Goal: Information Seeking & Learning: Check status

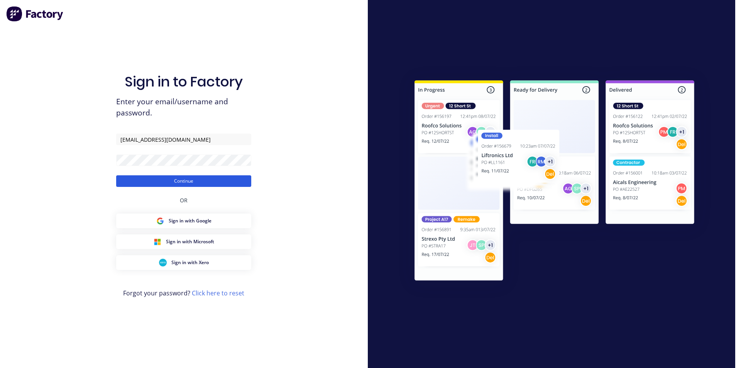
click at [217, 179] on button "Continue" at bounding box center [183, 181] width 135 height 12
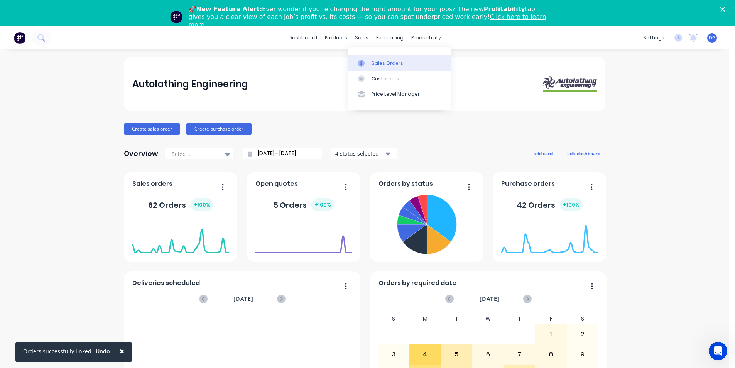
click at [379, 64] on div "Sales Orders" at bounding box center [387, 63] width 32 height 7
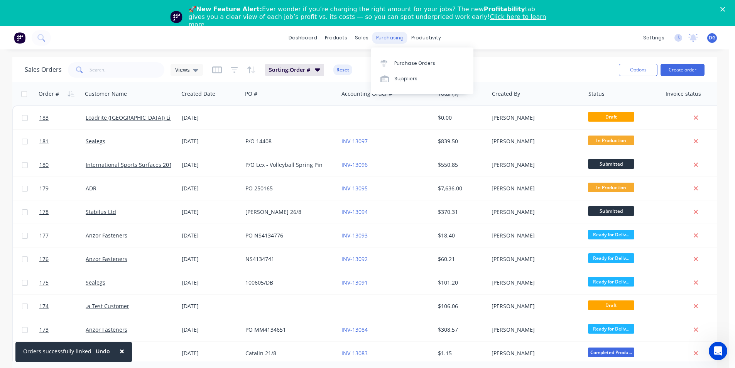
click at [390, 39] on div "purchasing" at bounding box center [389, 38] width 35 height 12
click at [397, 63] on div "Purchase Orders" at bounding box center [414, 63] width 41 height 7
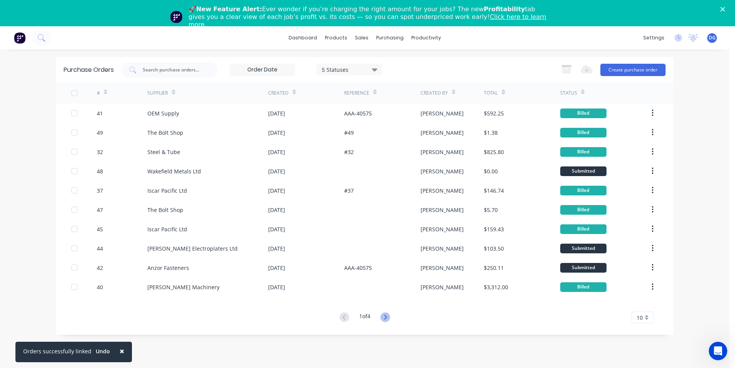
click at [386, 320] on icon at bounding box center [385, 317] width 10 height 10
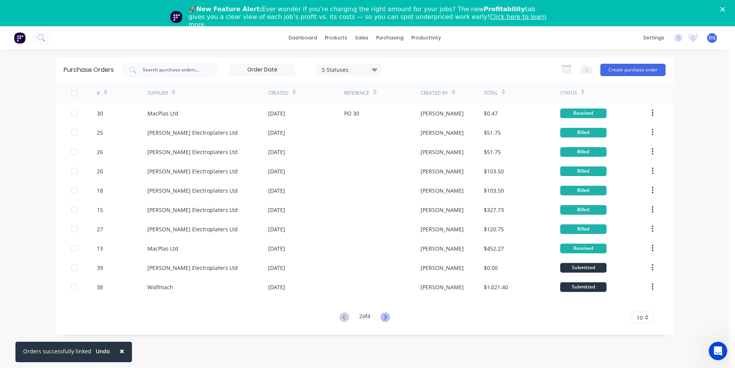
click at [387, 319] on icon at bounding box center [385, 317] width 10 height 10
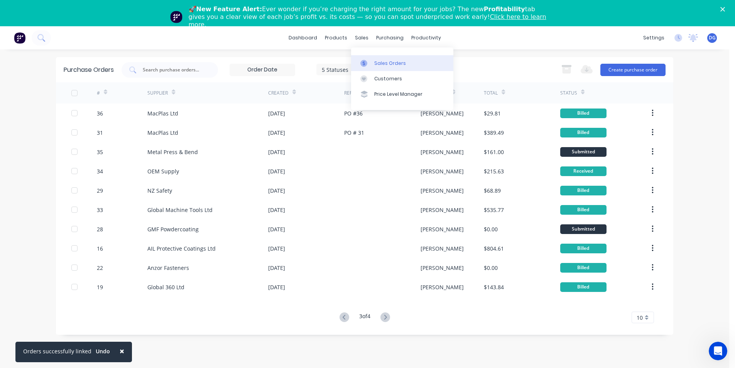
click at [383, 65] on div "Sales Orders" at bounding box center [390, 63] width 32 height 7
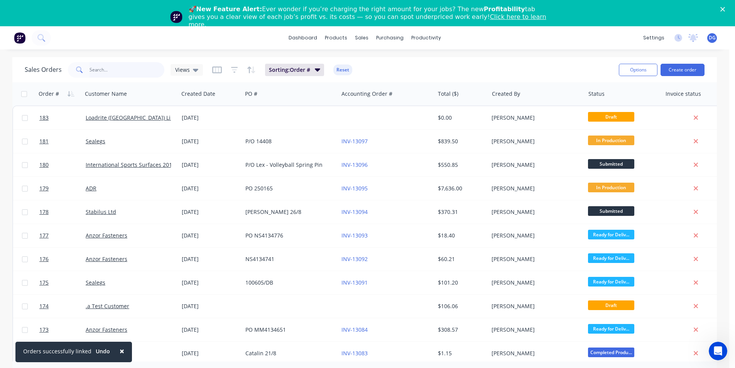
click at [122, 72] on input "text" at bounding box center [126, 69] width 75 height 15
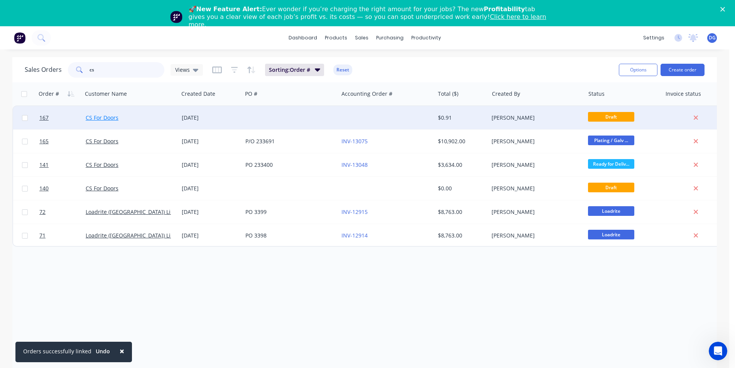
type input "cs"
click at [108, 116] on link "CS For Doors" at bounding box center [102, 117] width 33 height 7
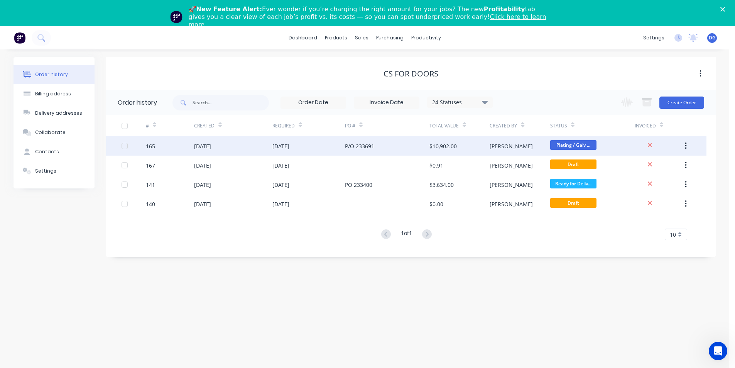
click at [209, 147] on div "[DATE]" at bounding box center [202, 146] width 17 height 8
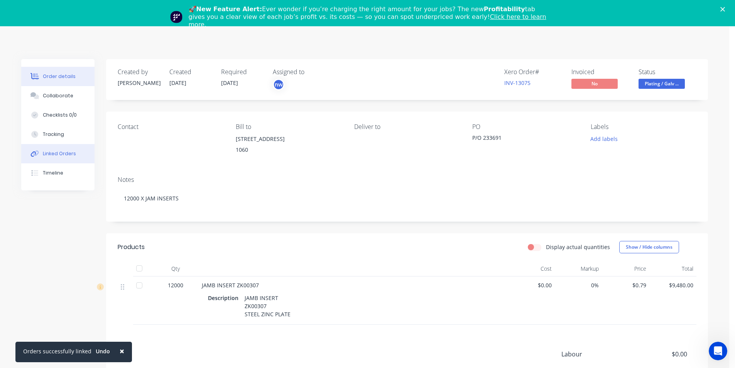
click at [53, 155] on div "Linked Orders" at bounding box center [59, 153] width 33 height 7
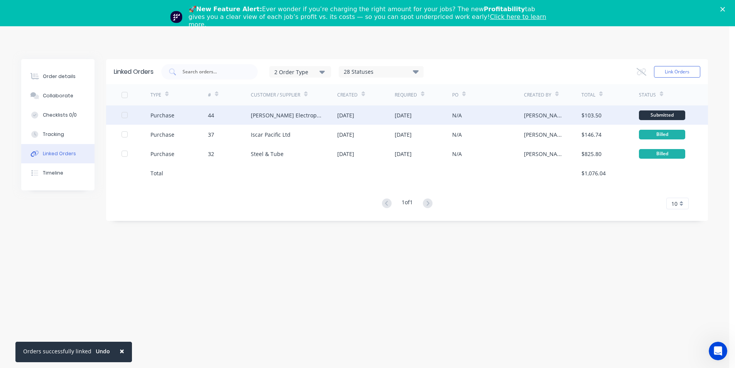
click at [258, 118] on div "[PERSON_NAME] Electroplaters Ltd" at bounding box center [286, 115] width 71 height 8
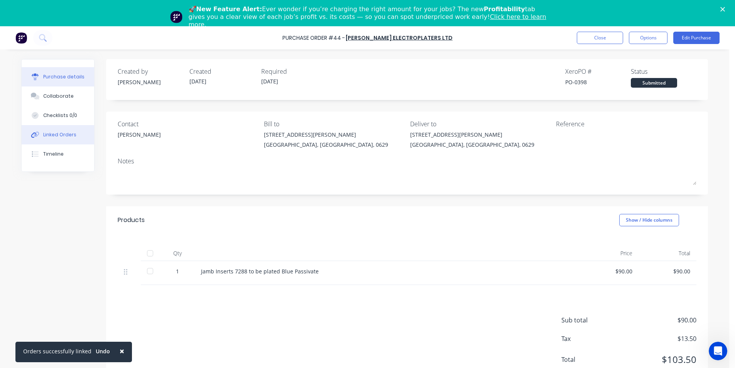
click at [49, 135] on div "Linked Orders" at bounding box center [59, 134] width 33 height 7
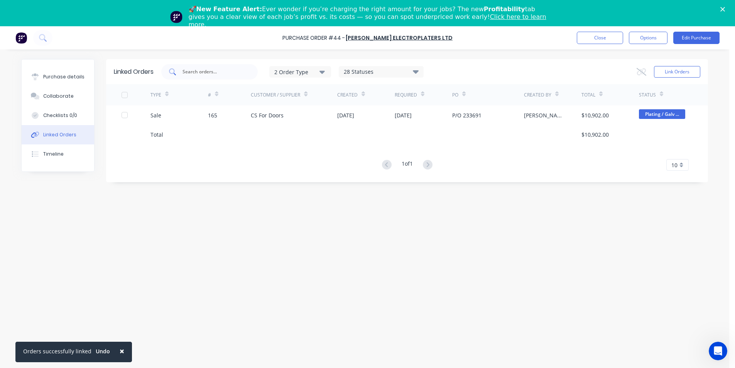
click at [219, 70] on input "text" at bounding box center [214, 72] width 64 height 8
type input "cs"
click at [605, 39] on button "Close" at bounding box center [600, 38] width 46 height 12
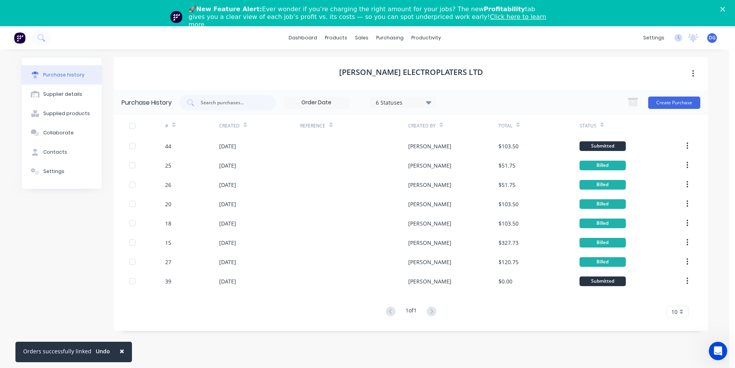
click at [725, 10] on polygon "Close" at bounding box center [722, 9] width 5 height 5
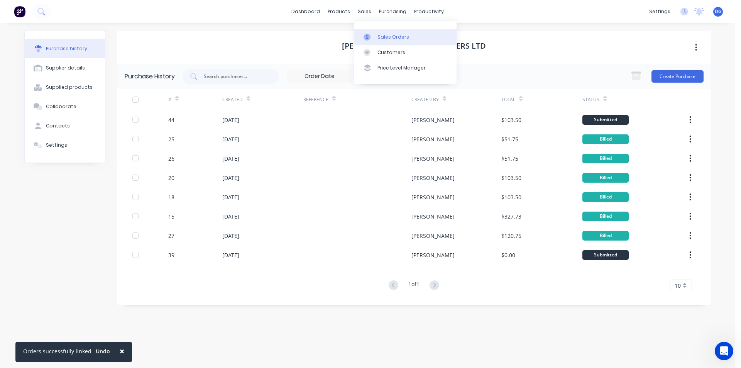
click at [390, 37] on div "Sales Orders" at bounding box center [393, 37] width 32 height 7
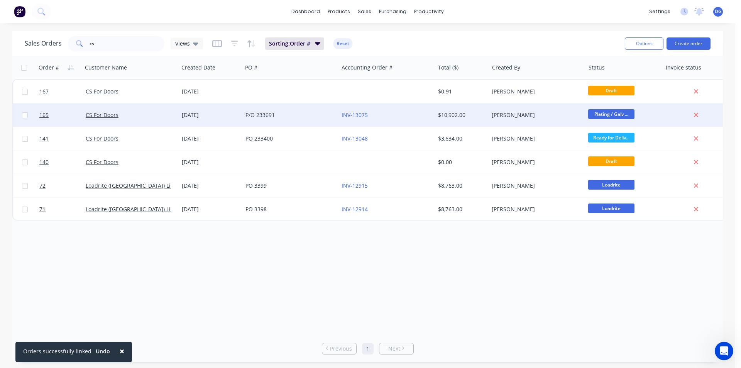
click at [140, 117] on div "CS For Doors" at bounding box center [129, 115] width 86 height 8
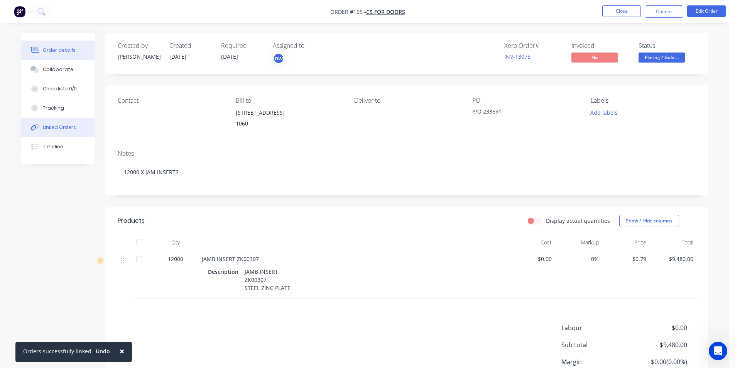
click at [61, 127] on div "Linked Orders" at bounding box center [59, 127] width 33 height 7
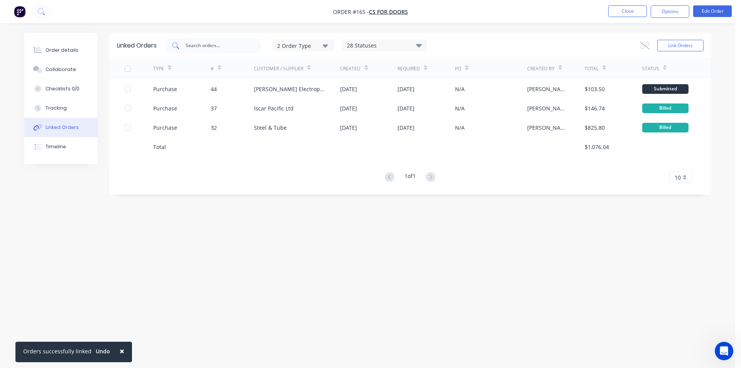
click at [203, 46] on input "text" at bounding box center [217, 46] width 64 height 8
type input "39"
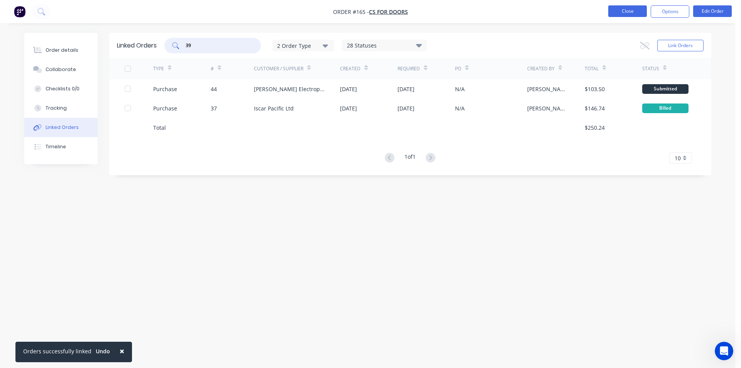
click at [635, 9] on button "Close" at bounding box center [627, 11] width 39 height 12
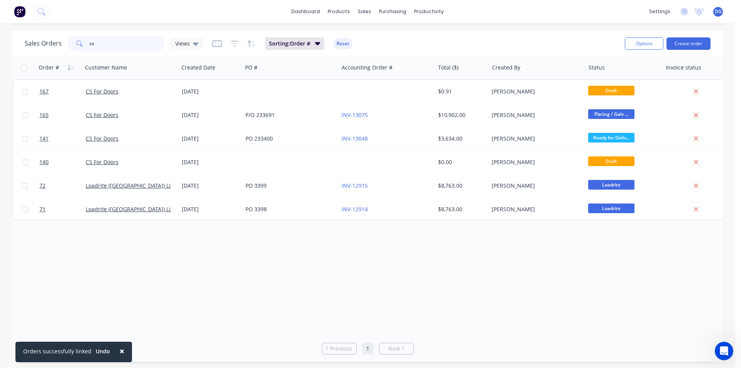
click at [118, 46] on input "cs" at bounding box center [126, 43] width 75 height 15
type input "c"
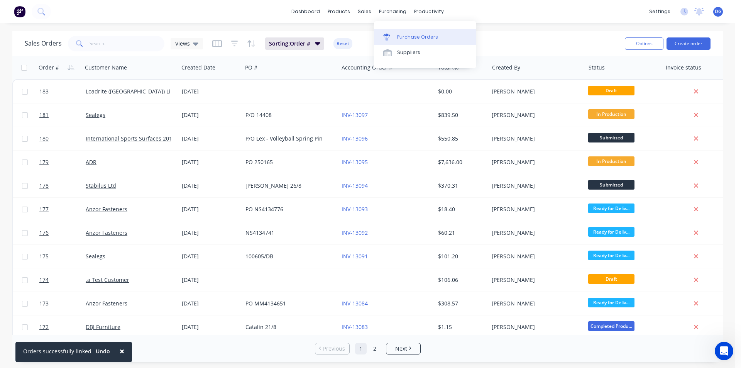
click at [411, 39] on div "Purchase Orders" at bounding box center [417, 37] width 41 height 7
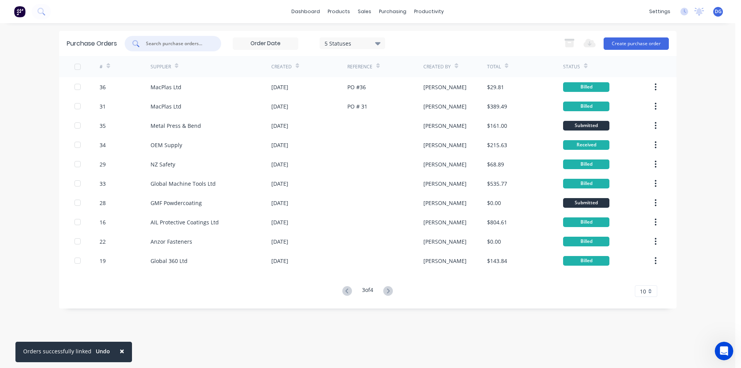
click at [170, 42] on input "text" at bounding box center [177, 44] width 64 height 8
type input "39"
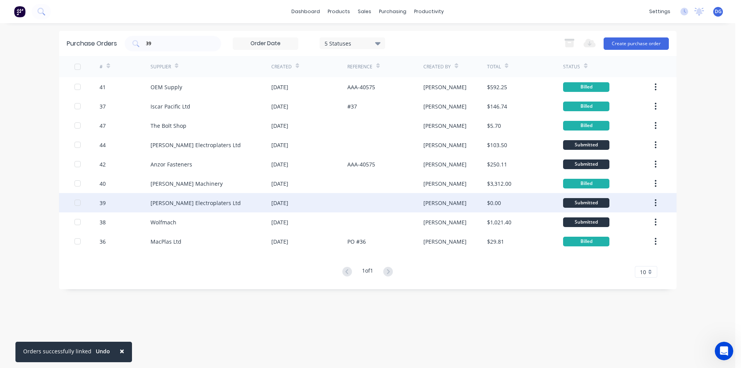
click at [170, 203] on div "[PERSON_NAME] Electroplaters Ltd" at bounding box center [195, 203] width 90 height 8
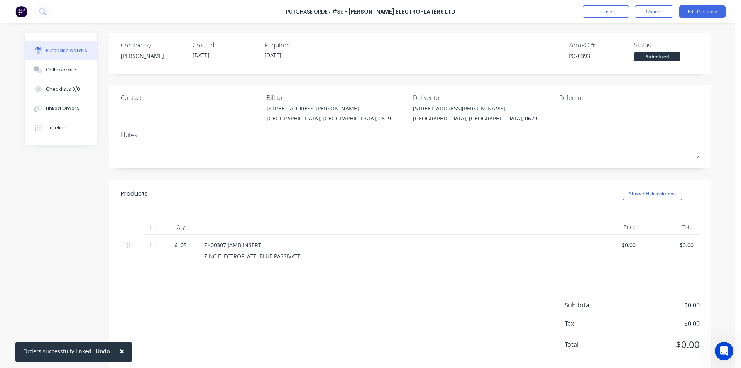
click at [150, 245] on div at bounding box center [152, 244] width 15 height 15
click at [608, 12] on button "Close" at bounding box center [605, 11] width 46 height 12
